Goal: Transaction & Acquisition: Purchase product/service

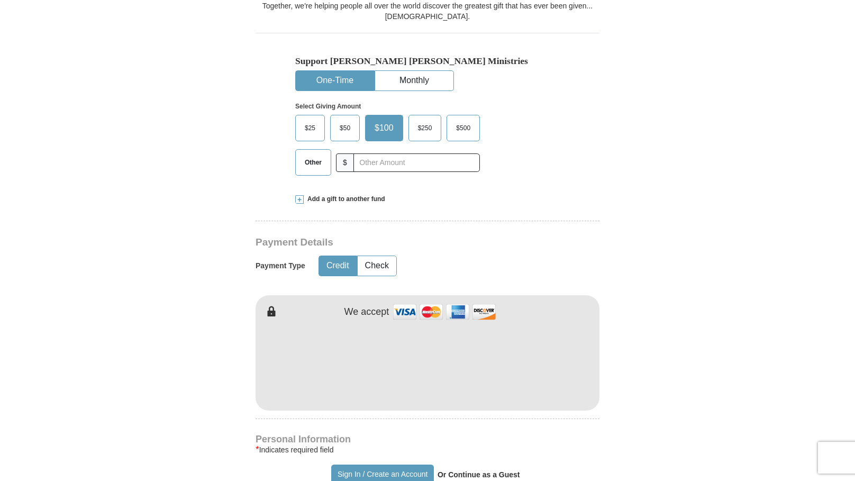
scroll to position [304, 0]
click at [378, 166] on input "text" at bounding box center [416, 162] width 117 height 19
click at [354, 195] on span "Add a gift to another fund" at bounding box center [344, 198] width 81 height 9
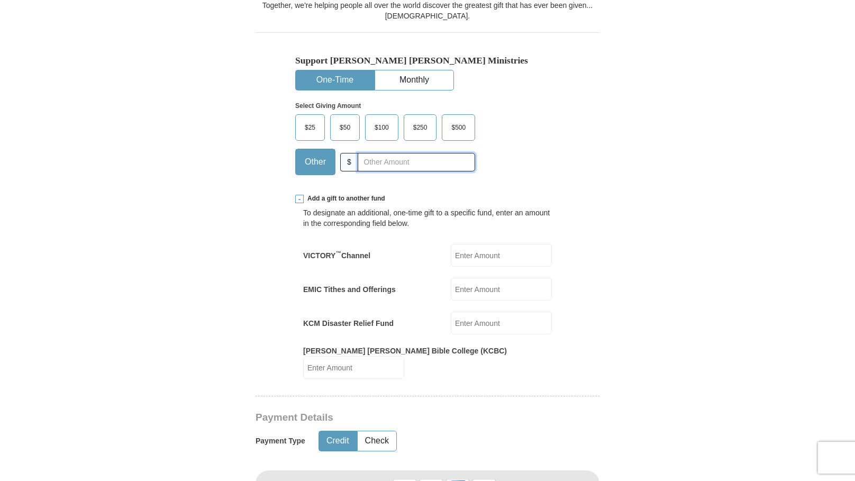
click at [400, 167] on input "text" at bounding box center [416, 162] width 117 height 19
type input "2000"
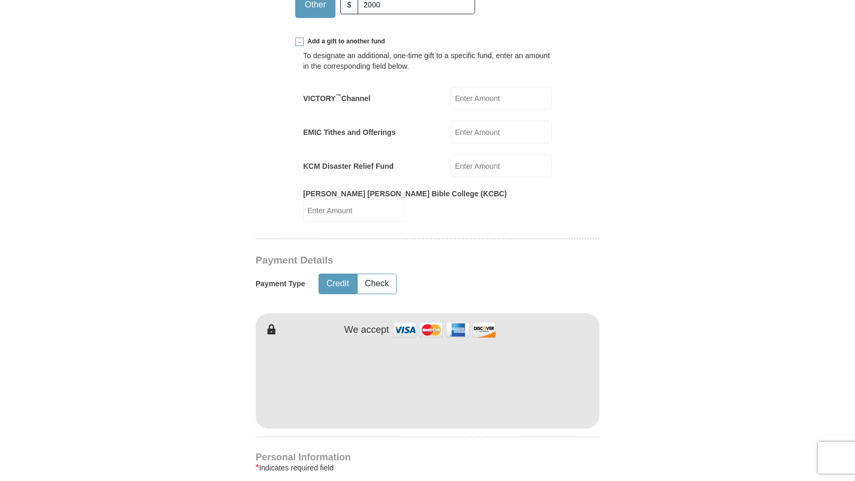
scroll to position [504, 0]
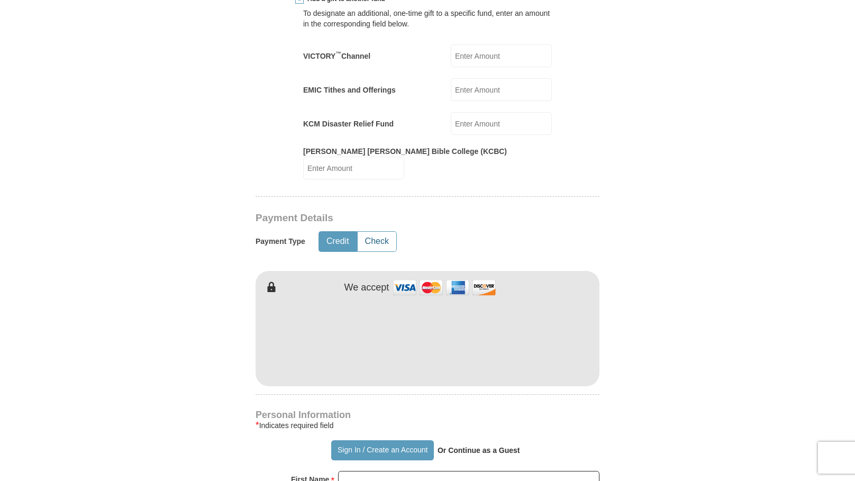
click at [374, 239] on button "Check" at bounding box center [377, 242] width 39 height 20
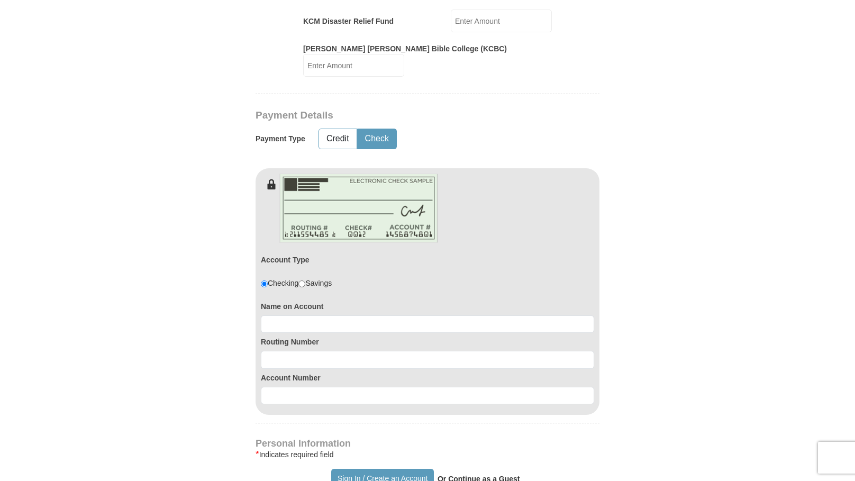
scroll to position [607, 0]
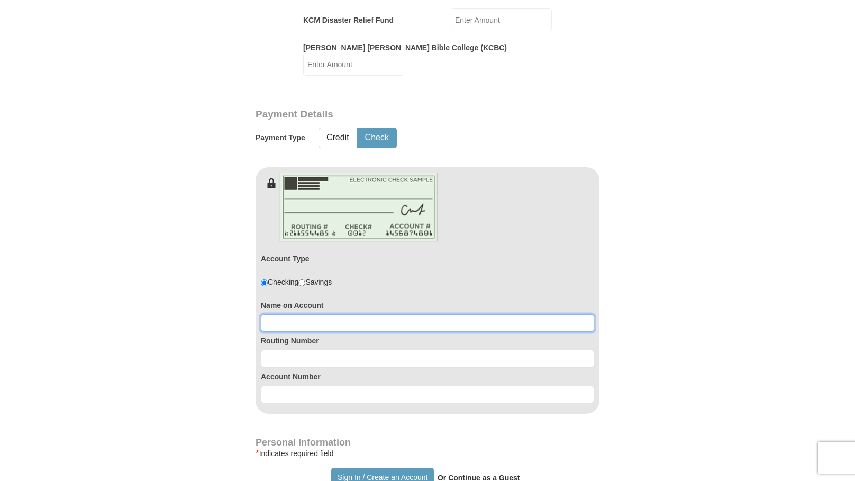
click at [322, 314] on input at bounding box center [427, 323] width 333 height 18
type input "[DEMOGRAPHIC_DATA] is the [DEMOGRAPHIC_DATA]"
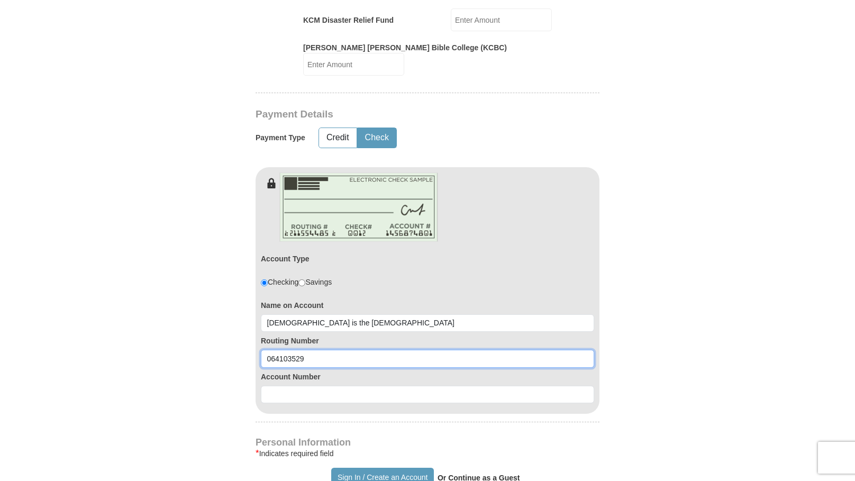
type input "064103529"
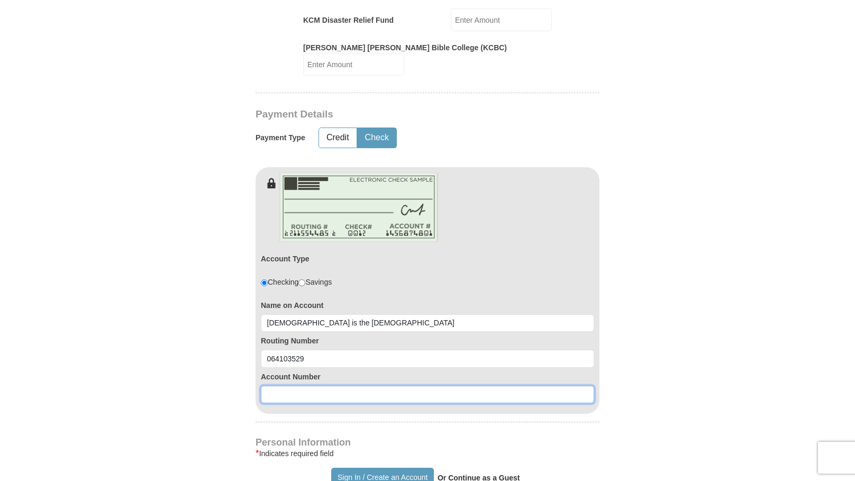
click at [360, 386] on input at bounding box center [427, 395] width 333 height 18
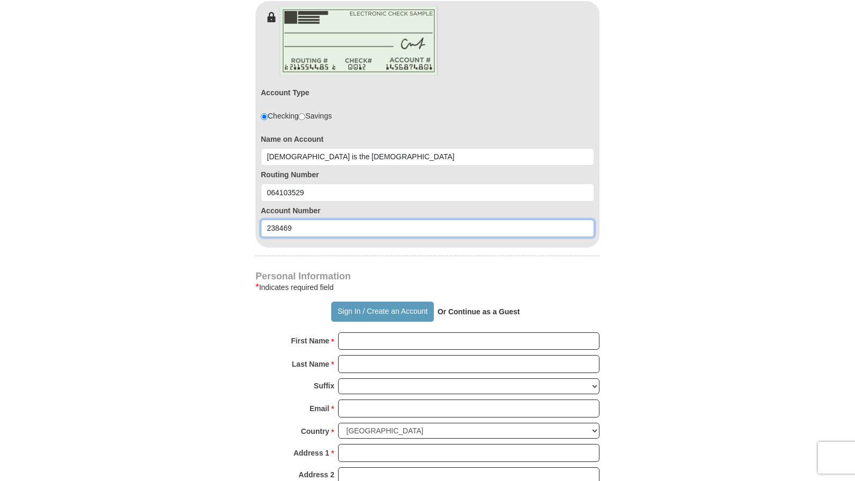
scroll to position [779, 0]
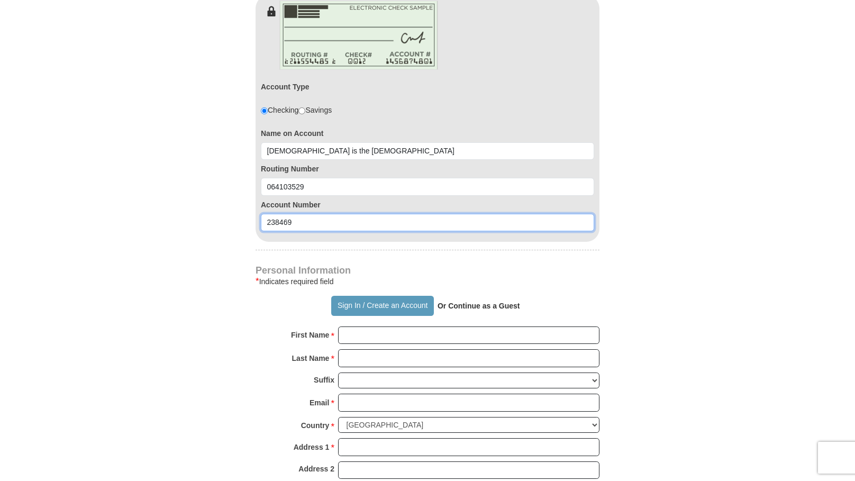
type input "238469"
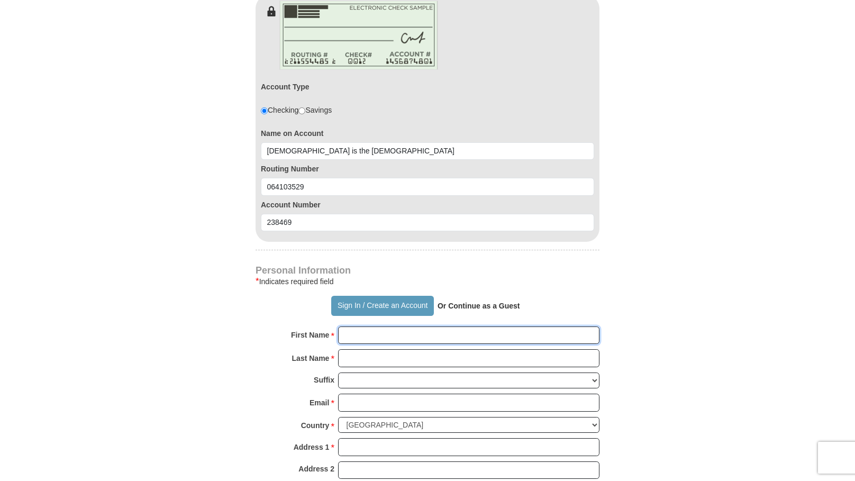
click at [407, 330] on input "First Name *" at bounding box center [468, 335] width 261 height 18
type input "[DEMOGRAPHIC_DATA] is the Answer"
click at [402, 349] on input "Last Name *" at bounding box center [468, 358] width 261 height 18
type input "[DEMOGRAPHIC_DATA]"
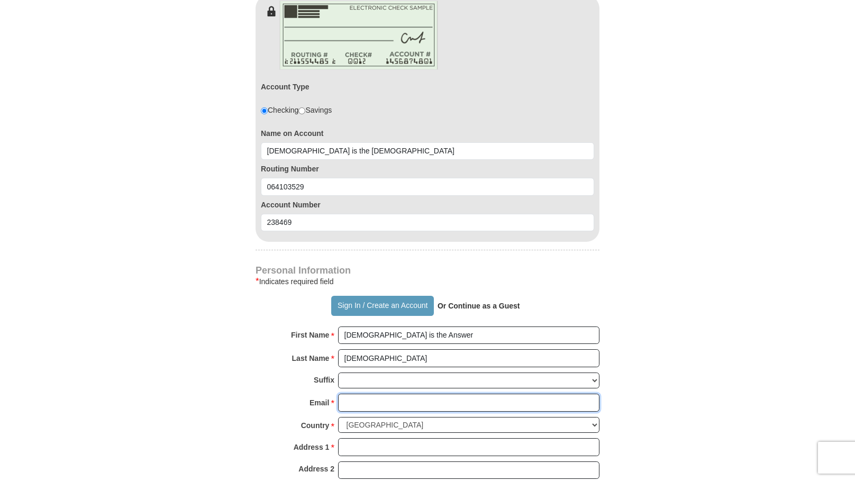
click at [383, 395] on input "Email *" at bounding box center [468, 403] width 261 height 18
type input "[EMAIL_ADDRESS][DOMAIN_NAME]"
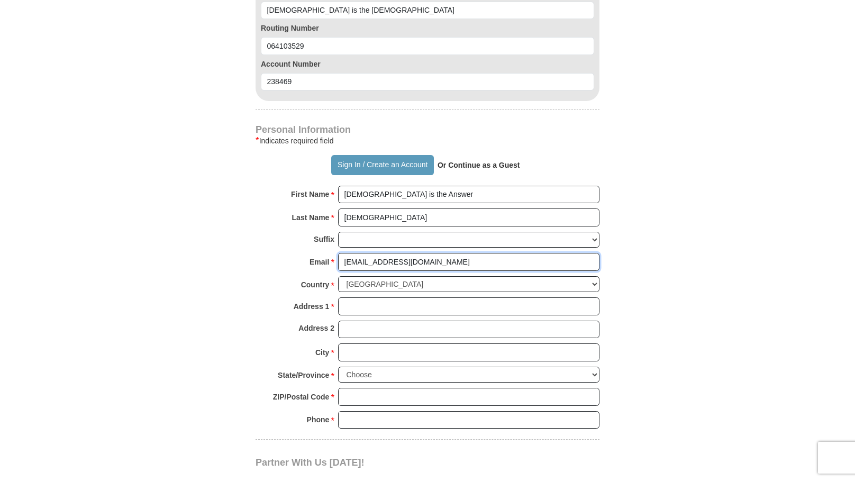
scroll to position [926, 0]
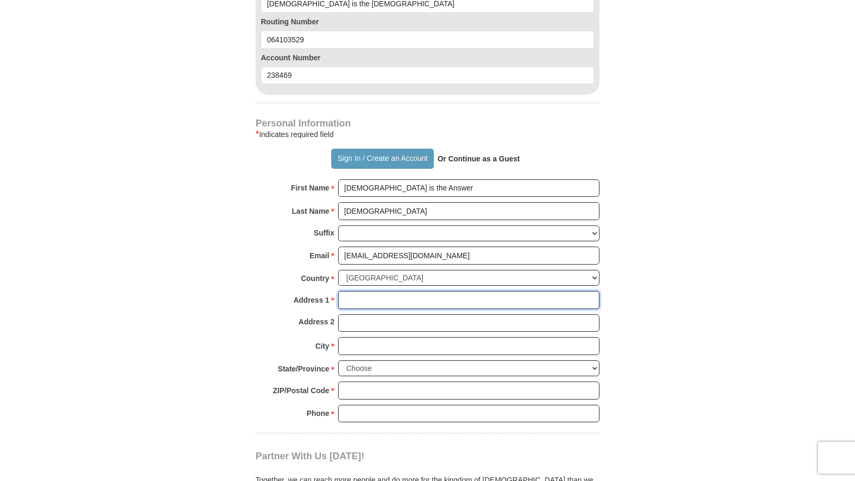
click at [414, 292] on input "Address 1 *" at bounding box center [468, 300] width 261 height 18
type input "[STREET_ADDRESS]"
click at [403, 337] on input "City *" at bounding box center [468, 346] width 261 height 18
type input "[GEOGRAPHIC_DATA]"
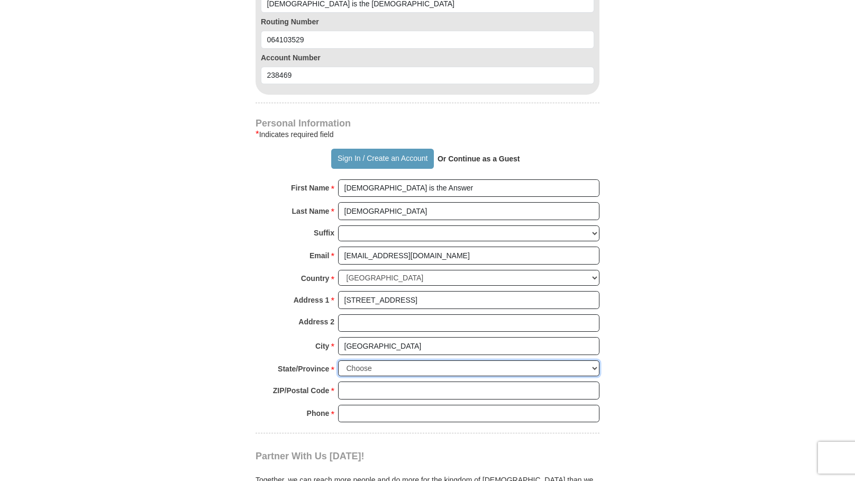
click at [416, 360] on select "Choose [US_STATE] [US_STATE] [US_STATE] [US_STATE] [US_STATE] Armed Forces Amer…" at bounding box center [468, 368] width 261 height 16
select select "TN"
click at [338, 360] on select "Choose [US_STATE] [US_STATE] [US_STATE] [US_STATE] [US_STATE] Armed Forces Amer…" at bounding box center [468, 368] width 261 height 16
click at [405, 382] on input "ZIP/Postal Code *" at bounding box center [468, 390] width 261 height 18
type input "37184"
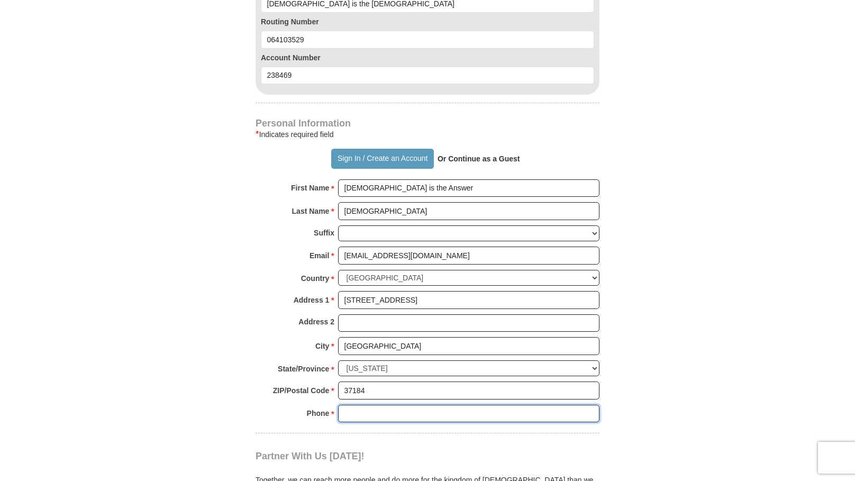
click at [415, 405] on input "Phone * *" at bounding box center [468, 414] width 261 height 18
type input "6156413505"
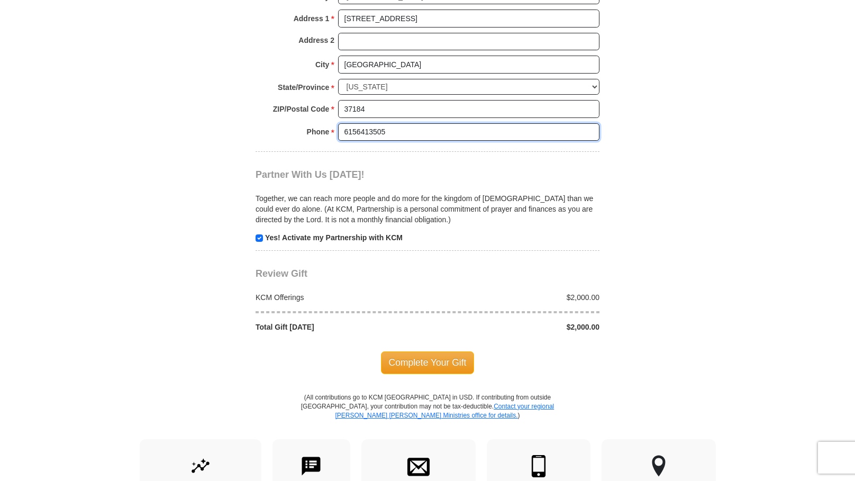
scroll to position [1210, 0]
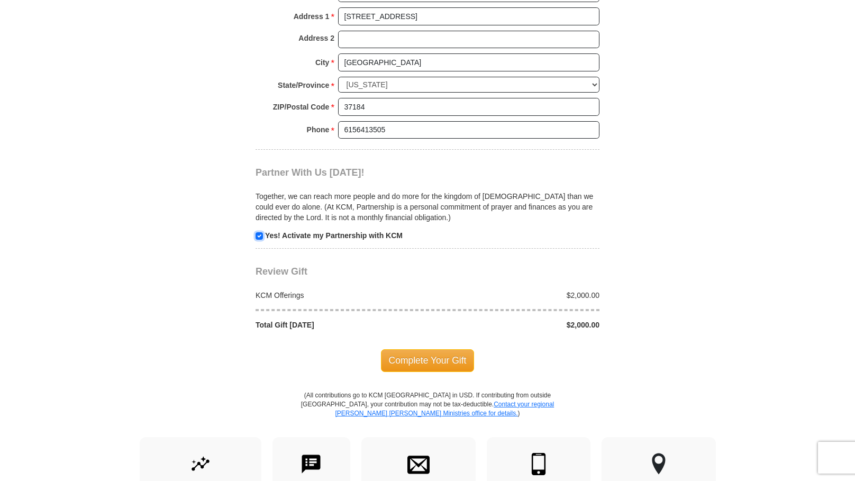
click at [259, 232] on input "checkbox" at bounding box center [259, 235] width 7 height 7
checkbox input "false"
click at [407, 352] on span "Complete Your Gift" at bounding box center [428, 360] width 94 height 22
